Goal: Task Accomplishment & Management: Complete application form

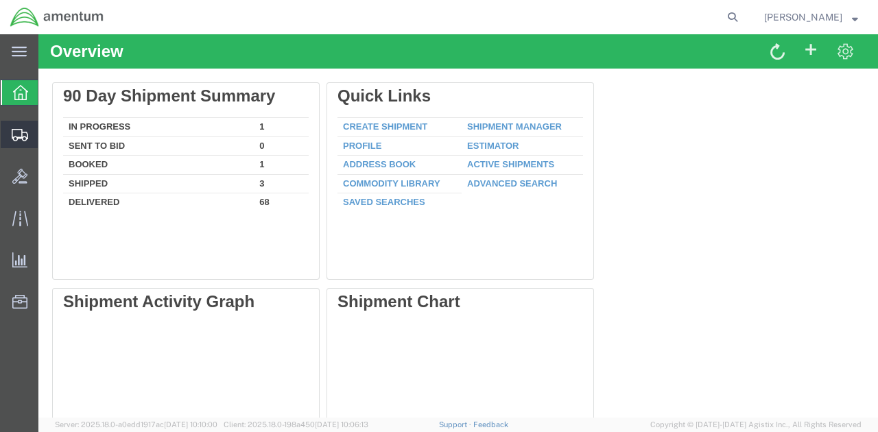
click at [0, 0] on span "Create Shipment" at bounding box center [0, 0] width 0 height 0
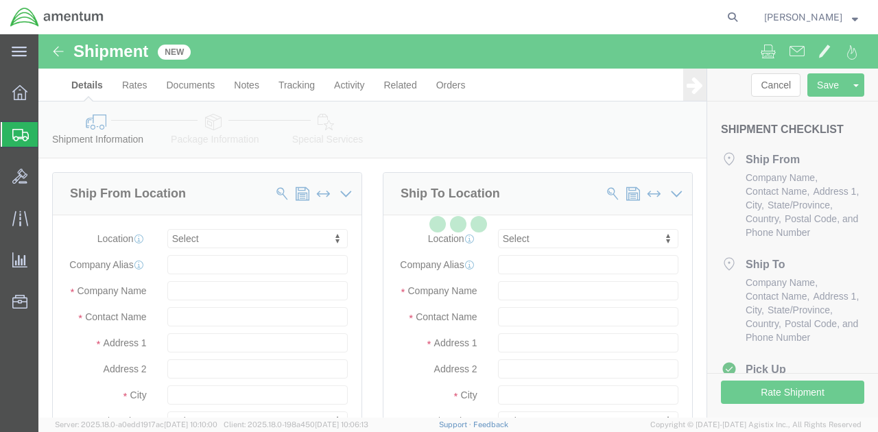
select select
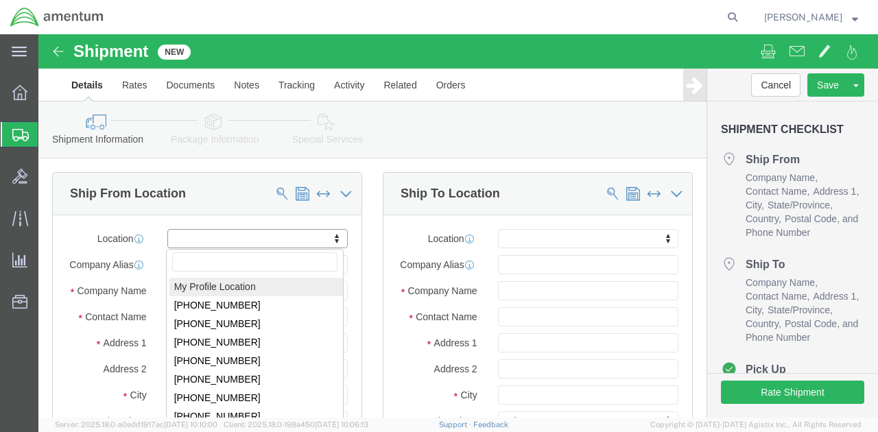
click body "Shipment New Details Rates Documents Notes Tracking Activity Related Orders Can…"
select select "MYPROFILE"
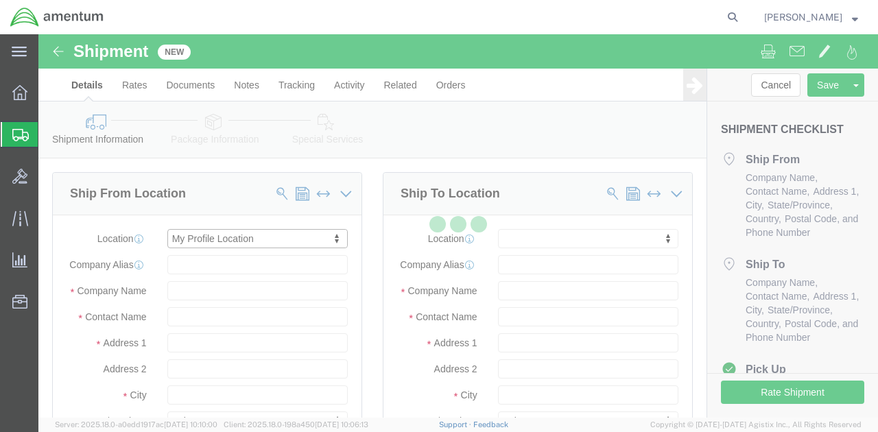
select select "FL"
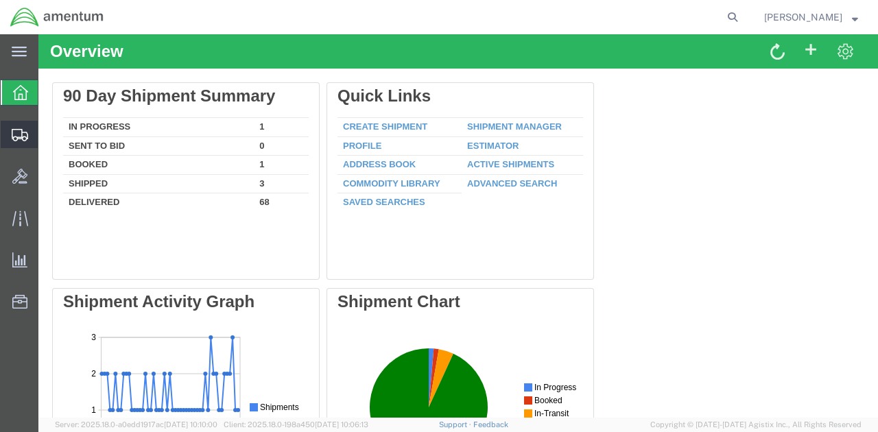
click at [0, 0] on span "Create Shipment" at bounding box center [0, 0] width 0 height 0
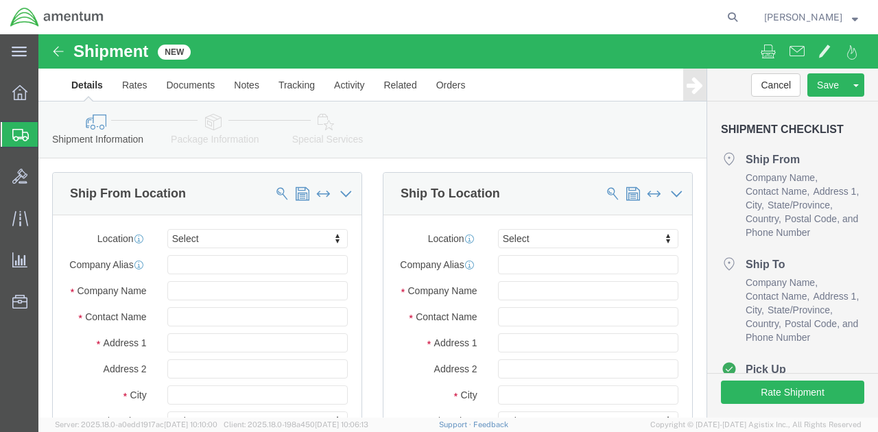
select select
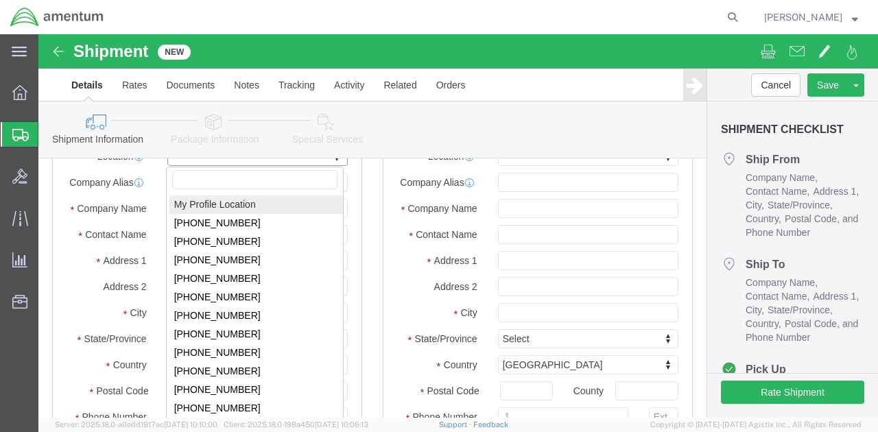
click body "Shipment New Details Rates Documents Notes Tracking Activity Related Orders Can…"
select select "MYPROFILE"
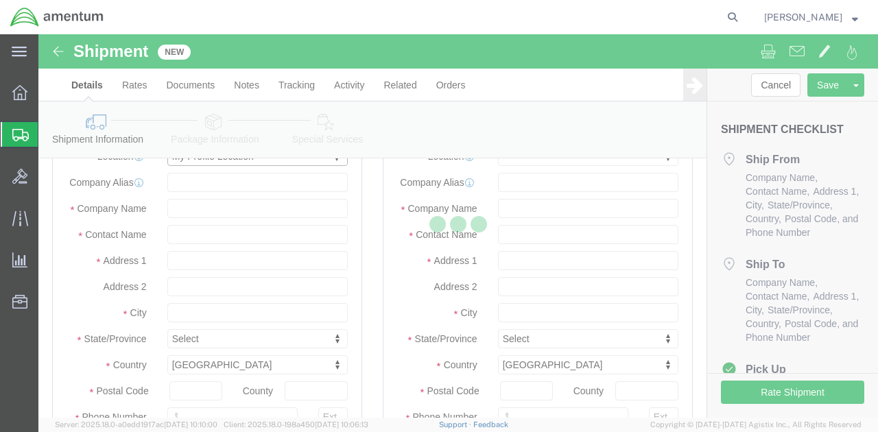
select select "FL"
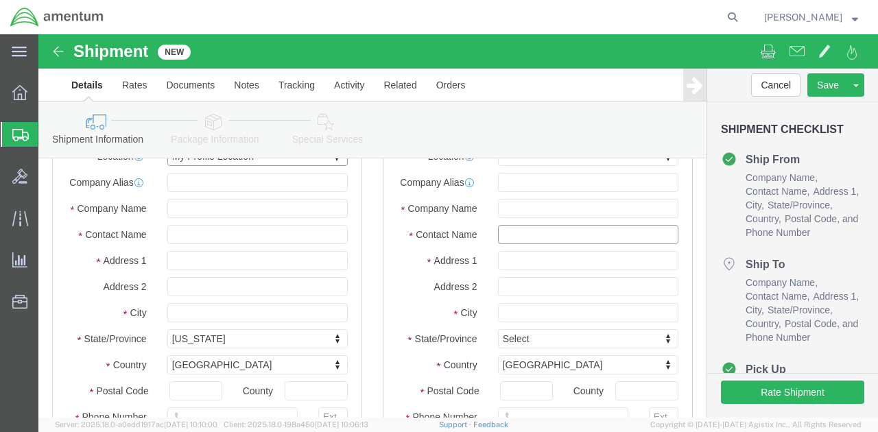
click input "text"
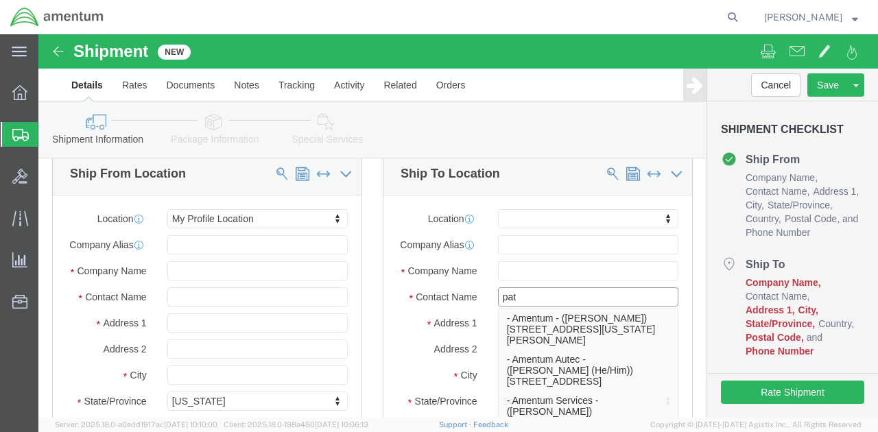
type input "pat e"
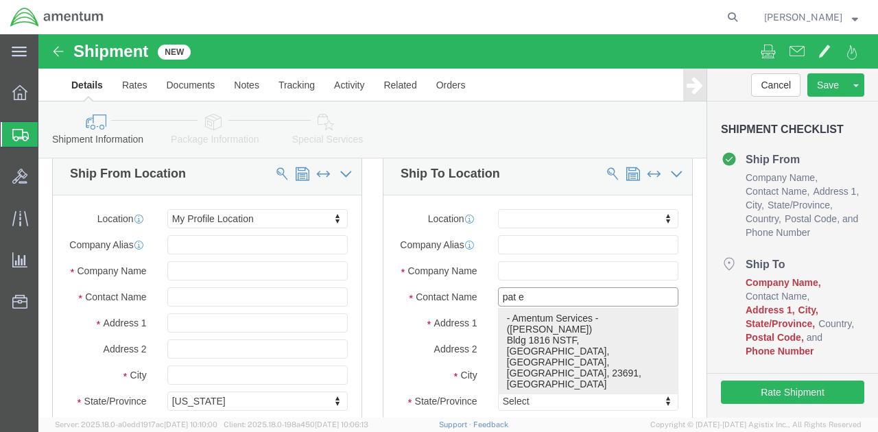
click p "- Amentum Services - ([PERSON_NAME]) Bldg 1816 NSTF, [GEOGRAPHIC_DATA], [GEOGRA…"
select select "VA"
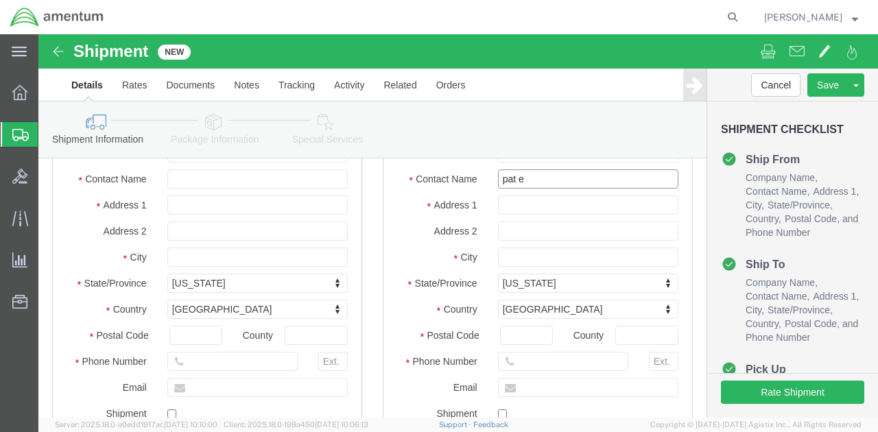
scroll to position [219, 0]
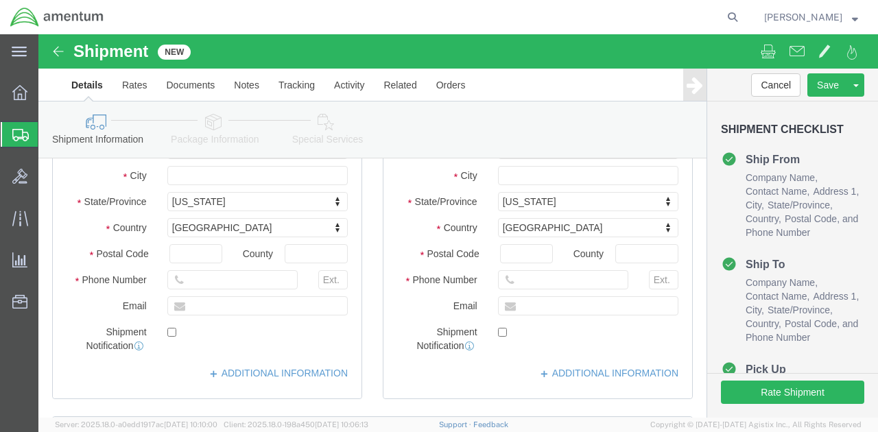
type input "[PERSON_NAME]"
click input "text"
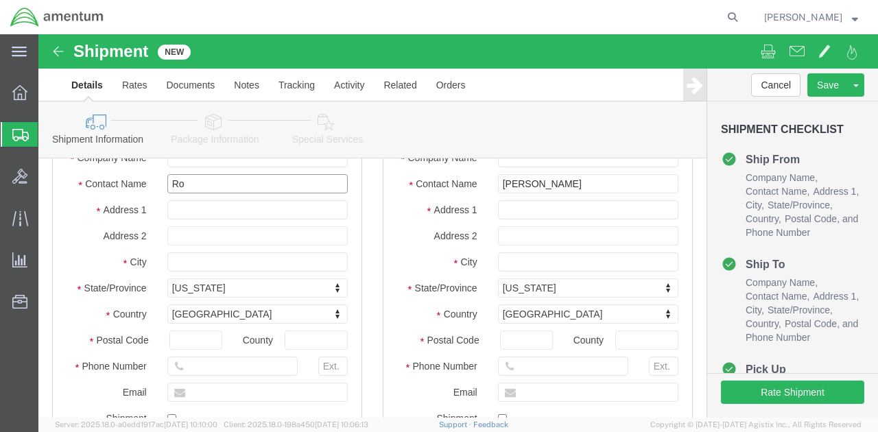
type input "R"
type input "[PERSON_NAME]"
click input "text"
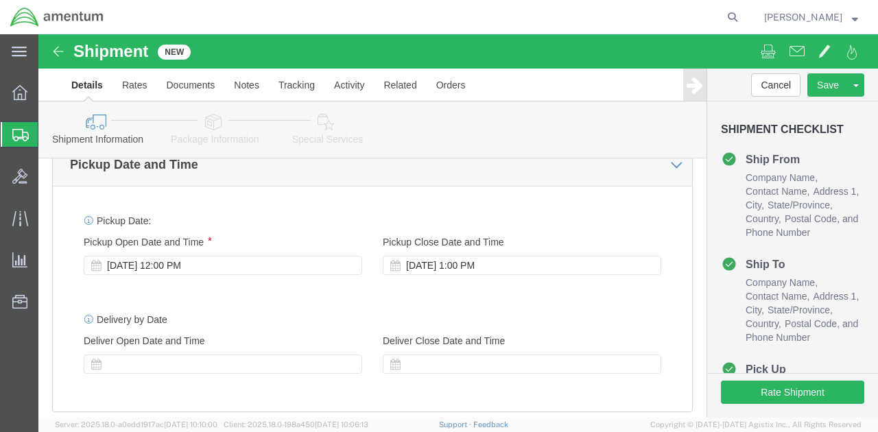
scroll to position [667, 0]
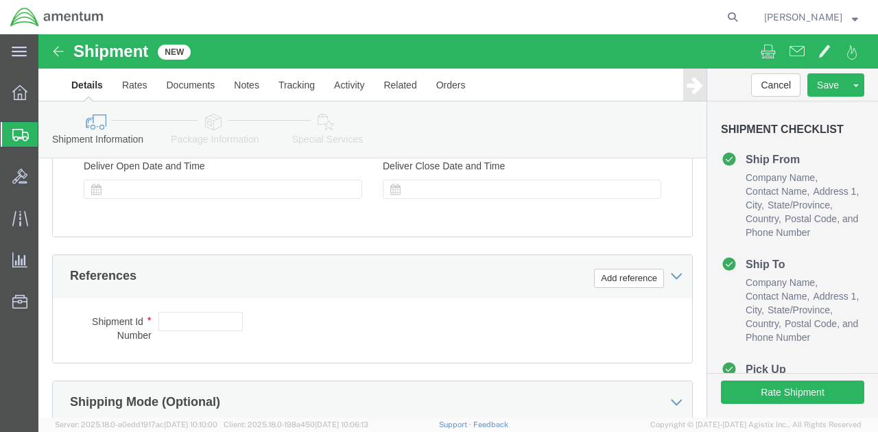
type input "[PHONE_NUMBER]"
click input "text"
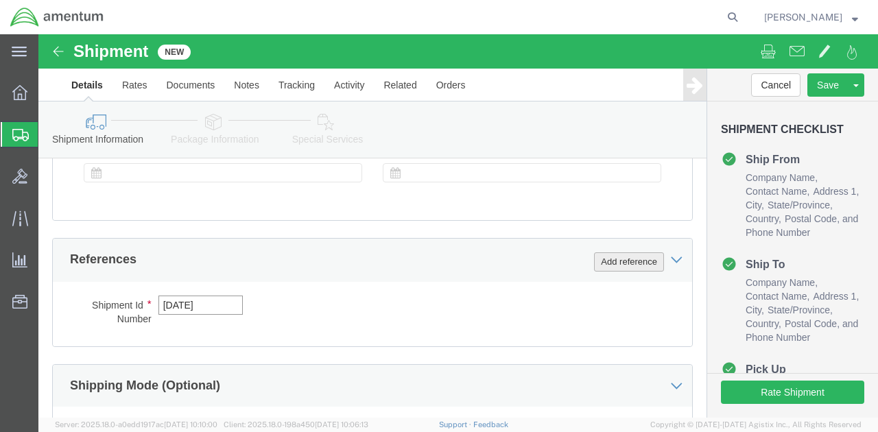
type input "[DATE]"
click button "Add reference"
select select "DEPT"
click input "text"
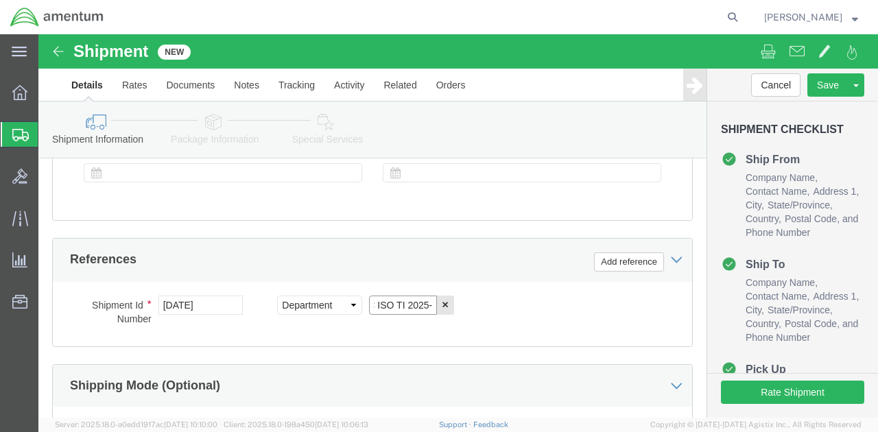
click input "AUTEC ISO TI 2025-"
type input "AUTEC ISO TI 2025-023"
click button "Add reference"
select select "PROJNUM"
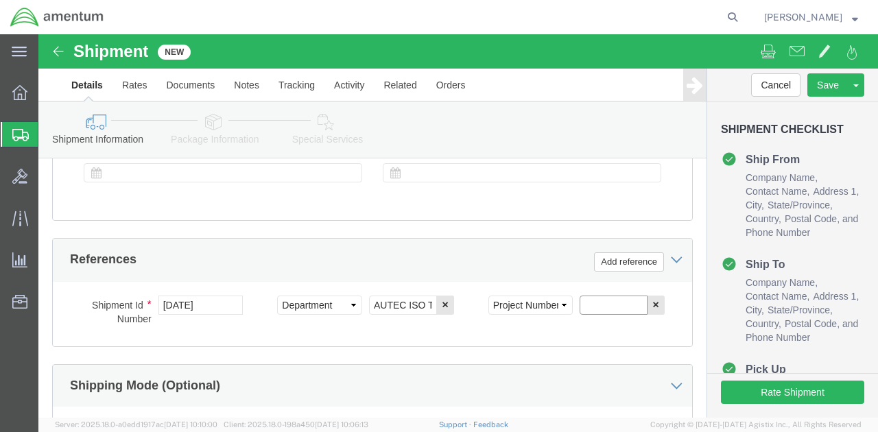
click input "text"
paste input "4732.C0.03RJ.14090400.835E0180"
type input "4732.C0.03RJ.14090400.835E0180"
click button "Continue"
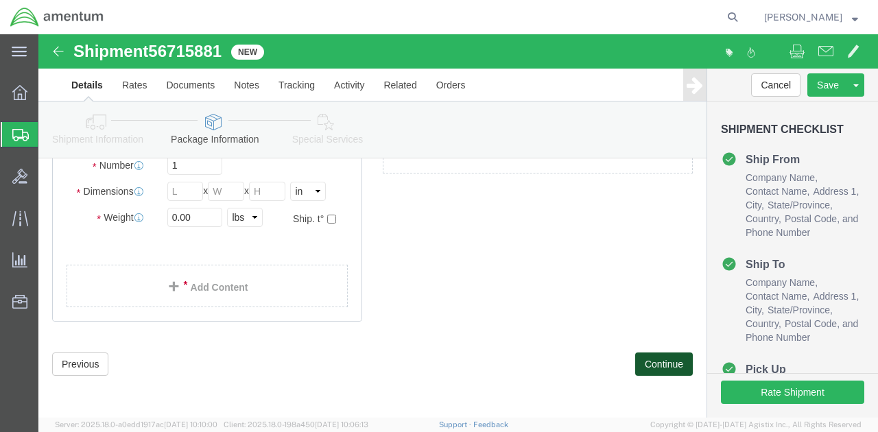
scroll to position [32, 0]
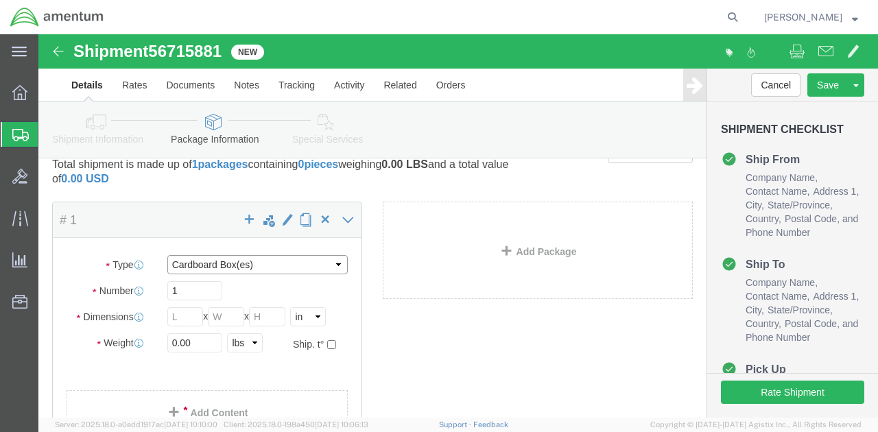
select select "CASE"
click input "text"
type input "32"
click input "text"
type input "21"
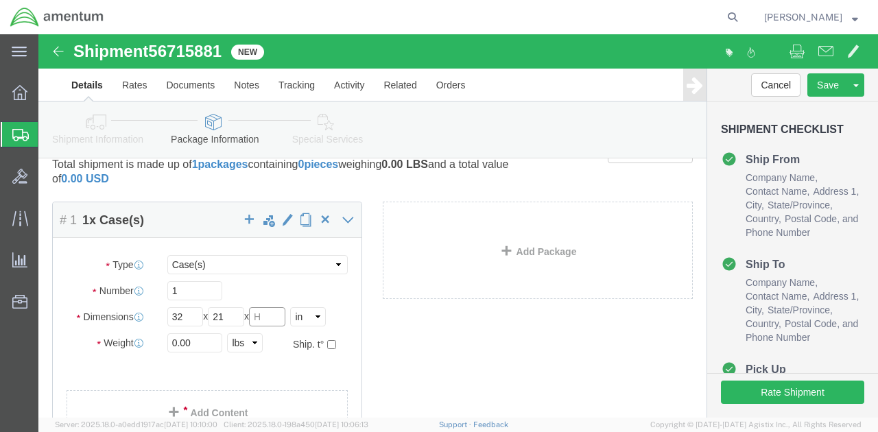
click input "text"
type input "12"
click input "0.00"
type input "0"
type input "94"
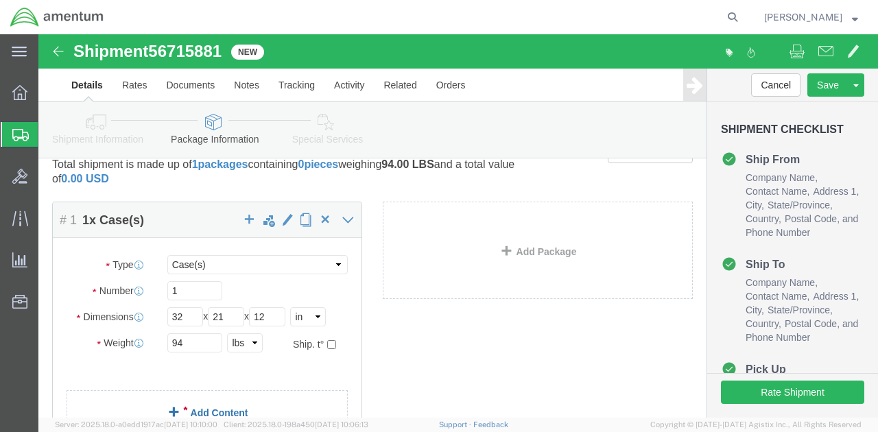
click link "Add Content"
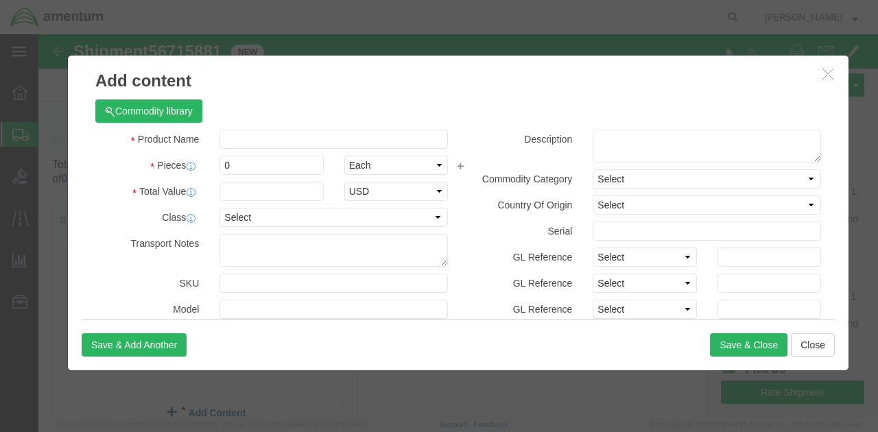
scroll to position [130, 0]
click input "text"
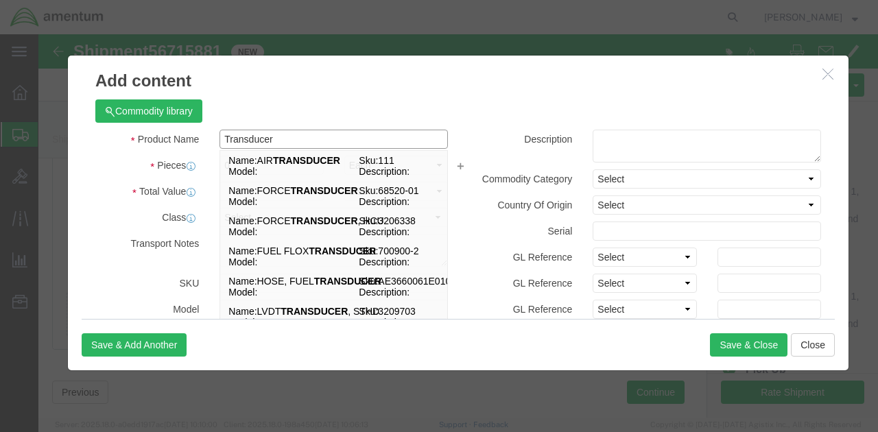
type input "Transducer"
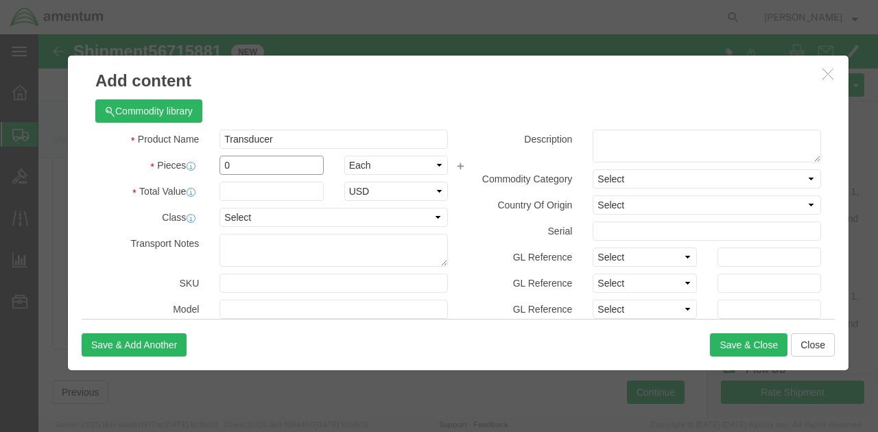
click input "0"
type input "1"
click input "text"
type input "17000.00"
click button "Save & Close"
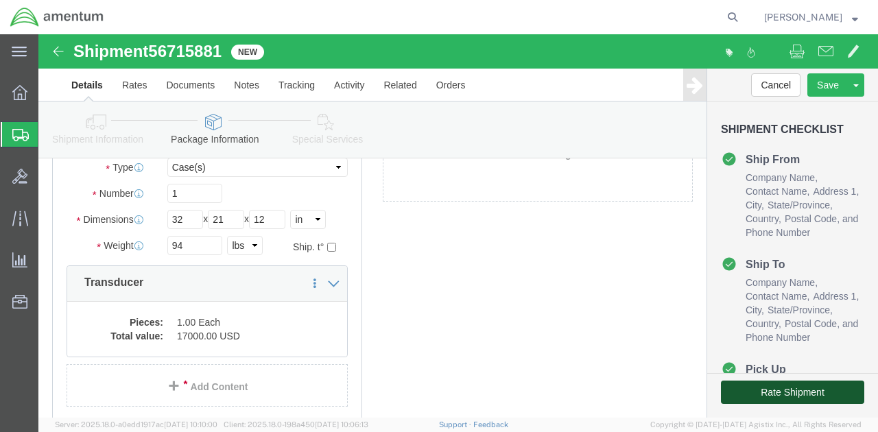
click button "Rate Shipment"
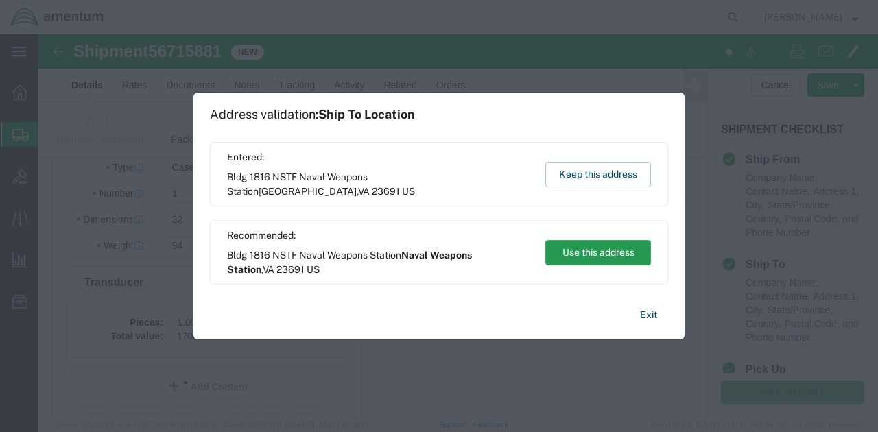
drag, startPoint x: 362, startPoint y: 258, endPoint x: 573, endPoint y: 254, distance: 211.2
click at [573, 254] on div "Recommended: Bldg 1816 NSTF Naval Weapons Station [GEOGRAPHIC_DATA] US Use this…" at bounding box center [439, 252] width 458 height 64
click at [573, 253] on button "Use this address" at bounding box center [598, 252] width 106 height 25
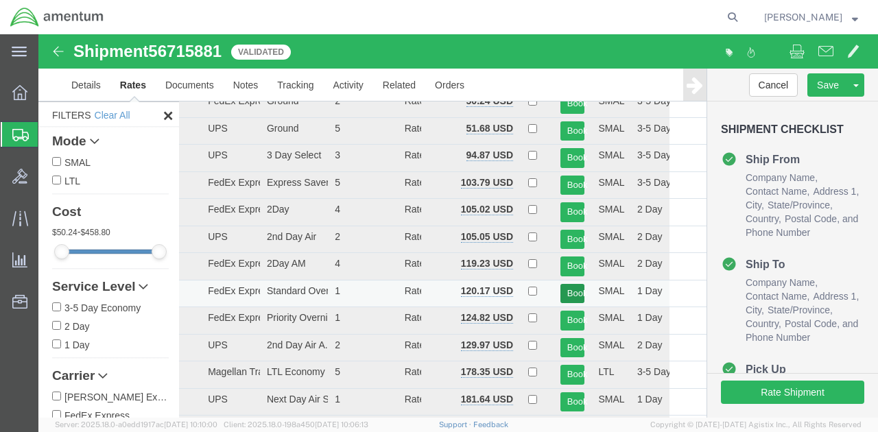
scroll to position [98, 0]
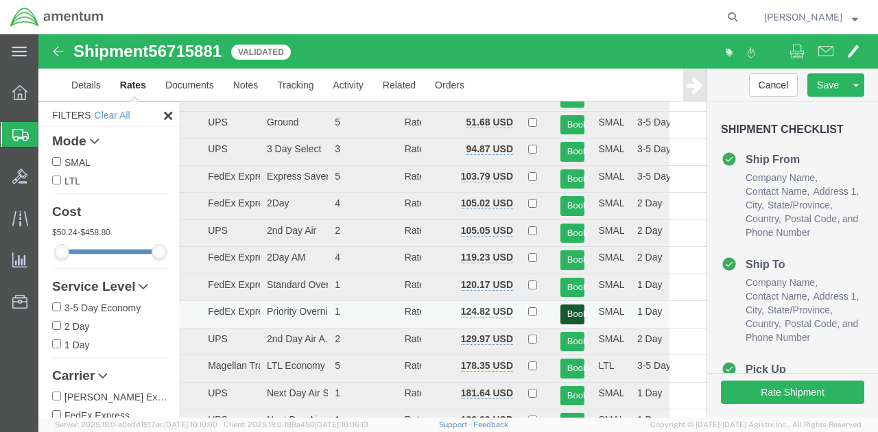
click at [567, 313] on button "Book" at bounding box center [572, 314] width 25 height 20
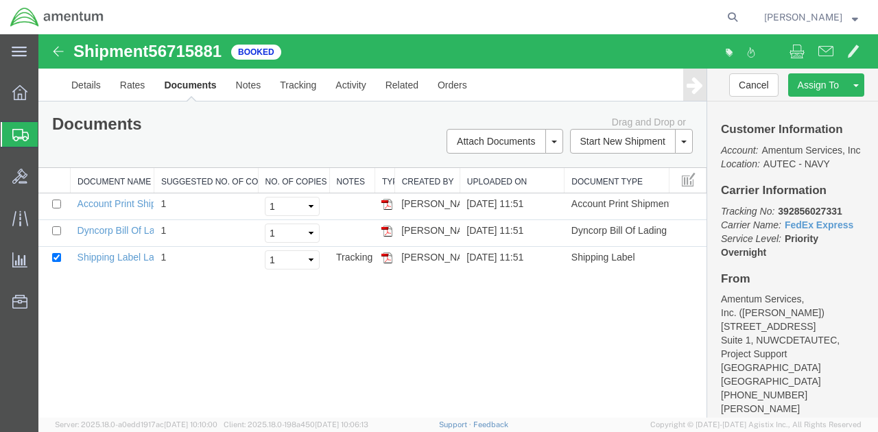
scroll to position [0, 0]
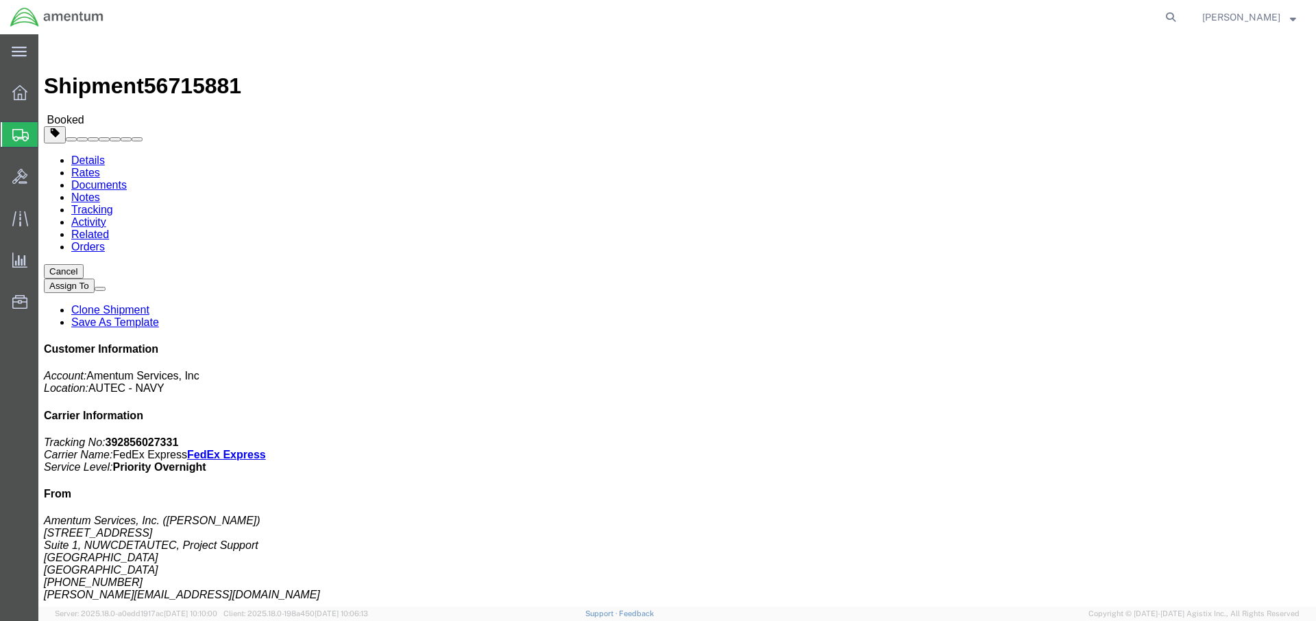
click link "Documents"
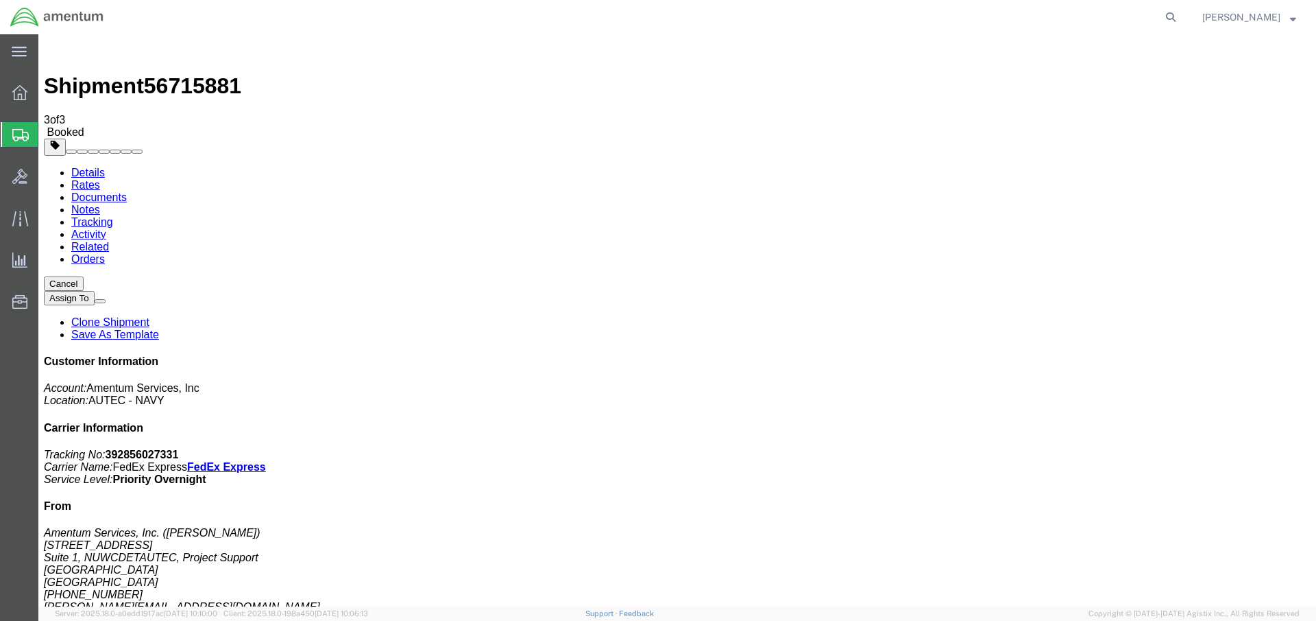
drag, startPoint x: 1190, startPoint y: 209, endPoint x: 1124, endPoint y: 213, distance: 66.6
click at [1124, 448] on p "Tracking No: 392856027331 Carrier Name: FedEx Express FedEx Express Service Lev…" at bounding box center [677, 466] width 1267 height 37
